Goal: Task Accomplishment & Management: Use online tool/utility

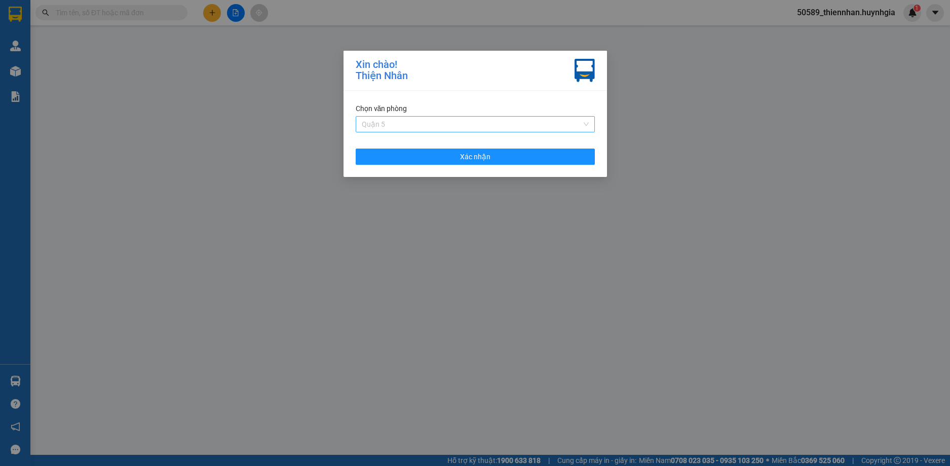
click at [546, 125] on span "Quận 5" at bounding box center [475, 124] width 227 height 15
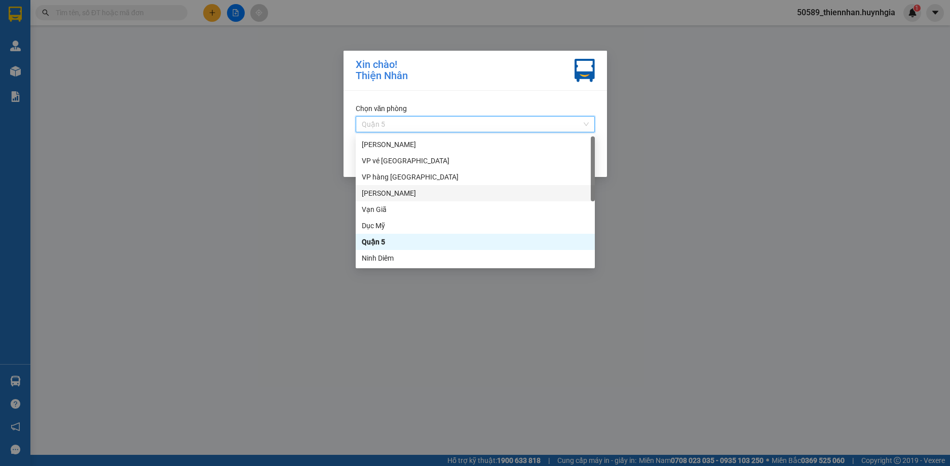
click at [387, 196] on div "[PERSON_NAME]" at bounding box center [475, 192] width 227 height 11
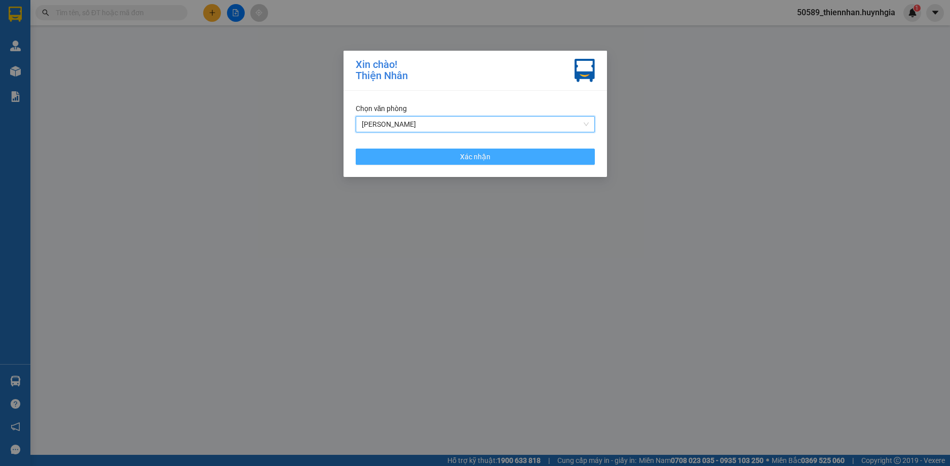
click at [425, 155] on button "Xác nhận" at bounding box center [475, 156] width 239 height 16
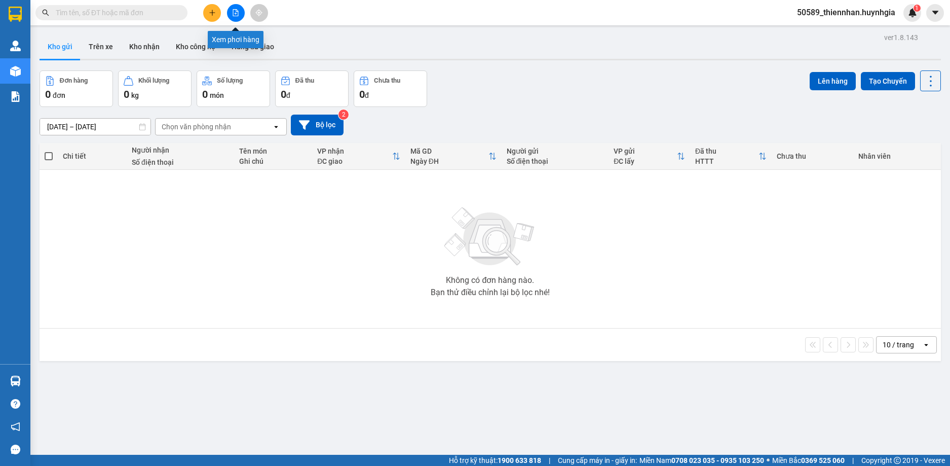
click at [239, 14] on icon "file-add" at bounding box center [235, 12] width 7 height 7
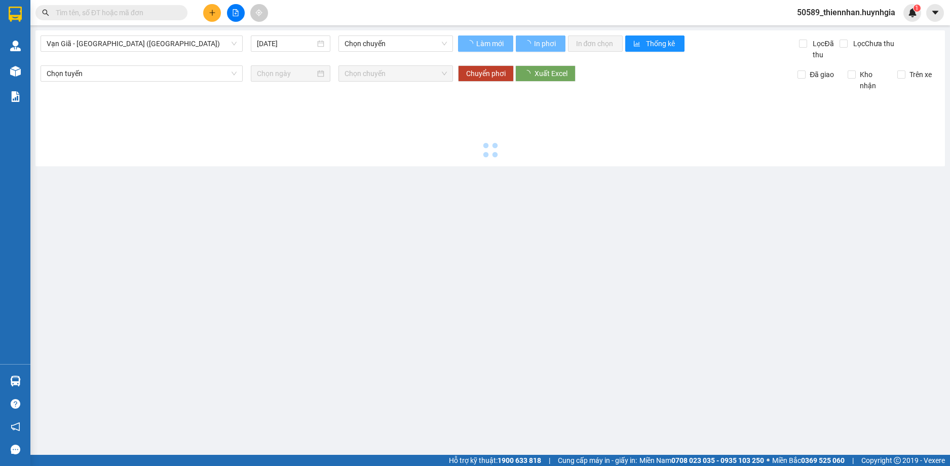
type input "[DATE]"
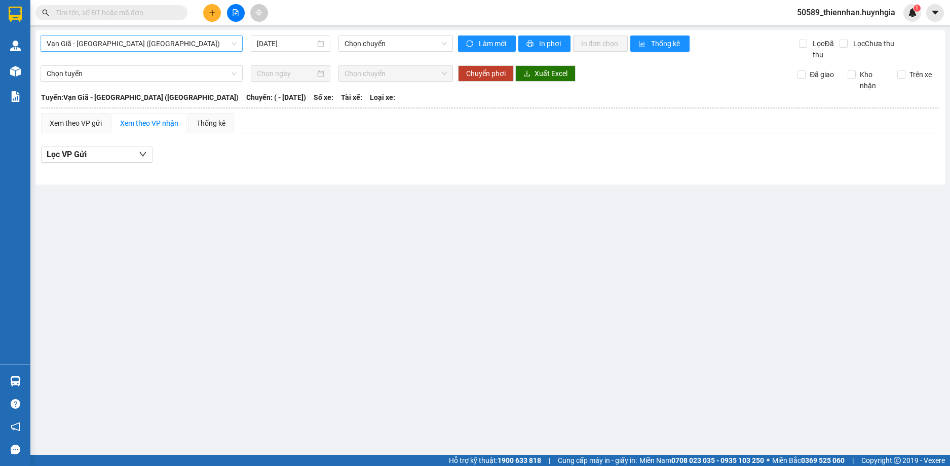
click at [169, 48] on span "Vạn Giã - [GEOGRAPHIC_DATA] ([GEOGRAPHIC_DATA])" at bounding box center [142, 43] width 190 height 15
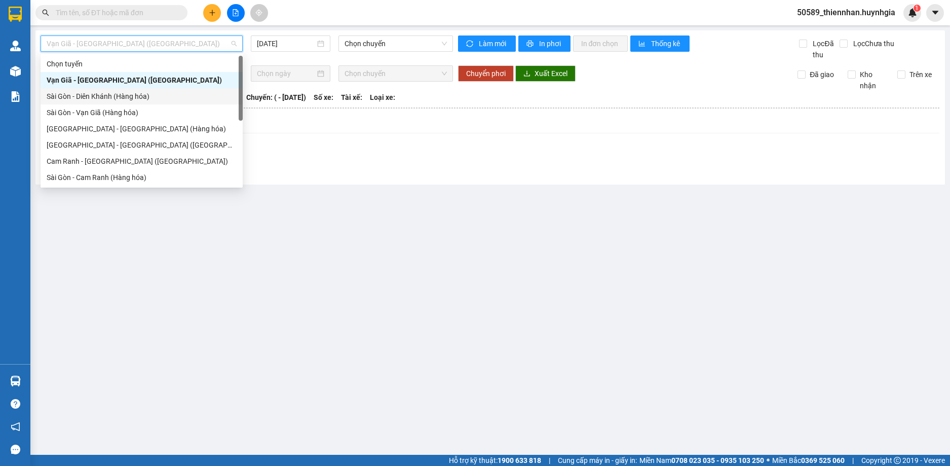
click at [137, 98] on div "Sài Gòn - Diên Khánh (Hàng hóa)" at bounding box center [142, 96] width 190 height 11
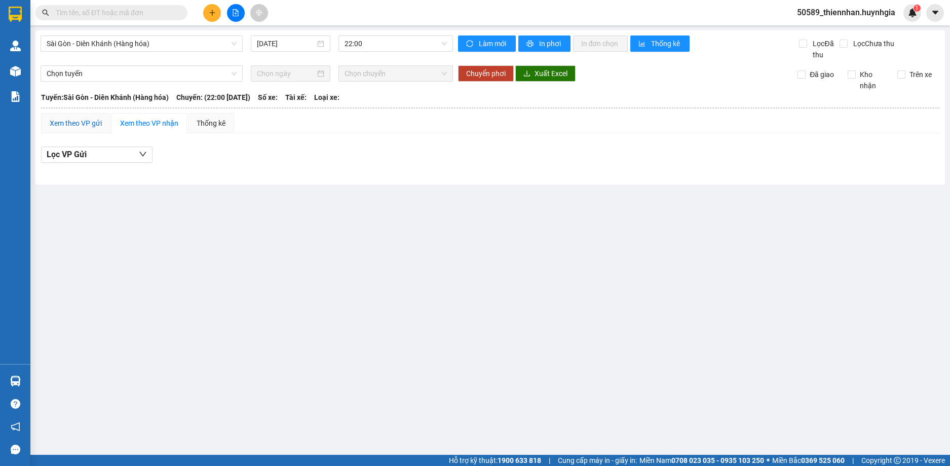
click at [81, 120] on div "Xem theo VP gửi" at bounding box center [76, 123] width 52 height 11
click at [152, 127] on div "Xem theo VP nhận" at bounding box center [149, 123] width 58 height 11
click at [279, 43] on input "[DATE]" at bounding box center [286, 43] width 58 height 11
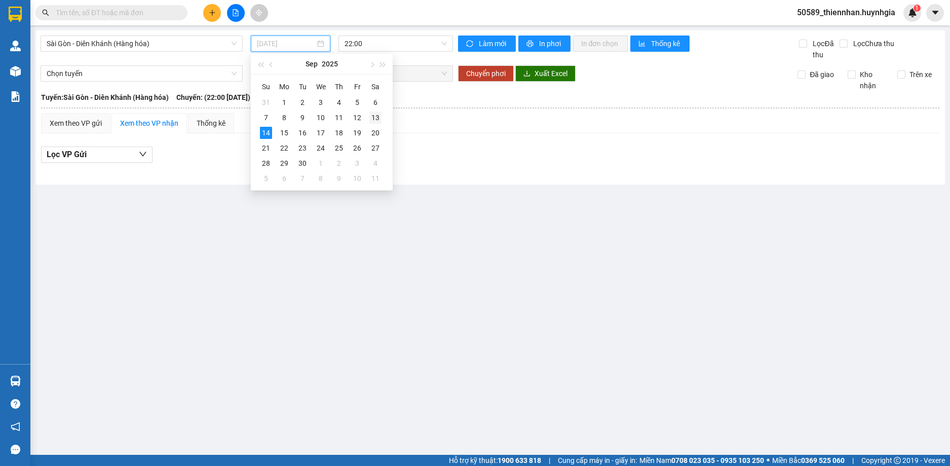
click at [369, 118] on td "13" at bounding box center [375, 117] width 18 height 15
type input "[DATE]"
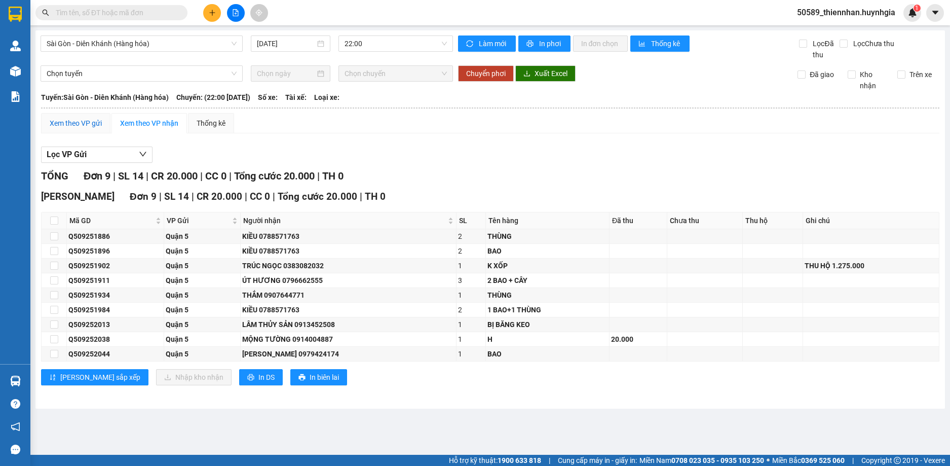
click at [95, 123] on div "Xem theo VP gửi" at bounding box center [76, 123] width 52 height 11
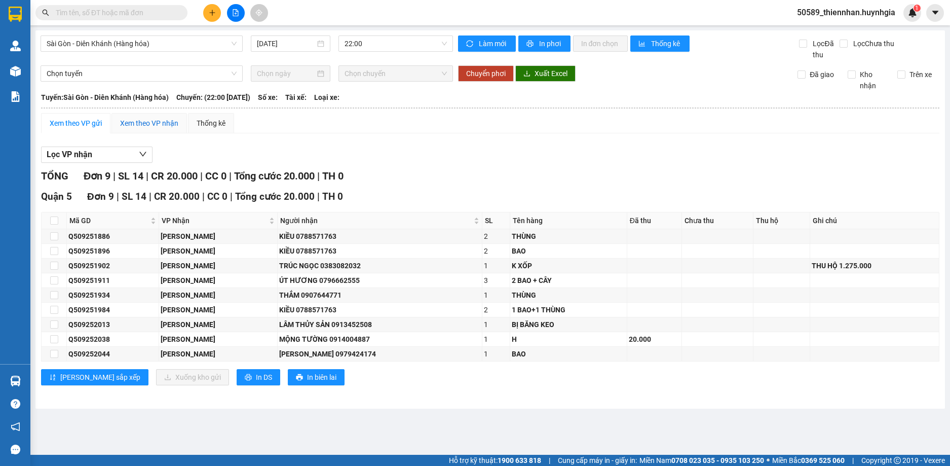
click at [155, 122] on div "Xem theo VP nhận" at bounding box center [149, 123] width 58 height 11
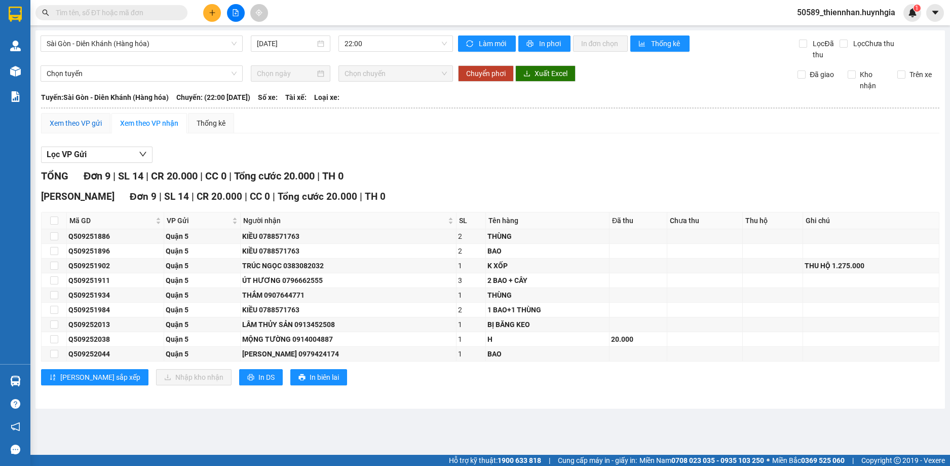
click at [82, 122] on div "Xem theo VP gửi" at bounding box center [76, 123] width 52 height 11
